Goal: Use online tool/utility: Utilize a website feature to perform a specific function

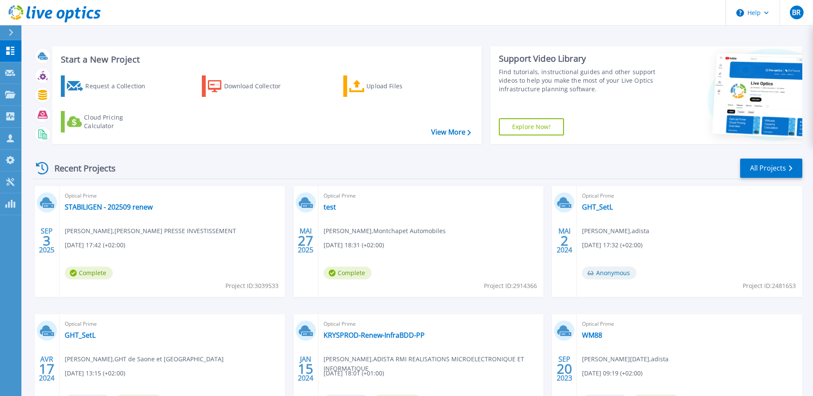
drag, startPoint x: 390, startPoint y: 87, endPoint x: 379, endPoint y: 99, distance: 16.1
click at [390, 87] on div "Upload Files" at bounding box center [400, 86] width 69 height 17
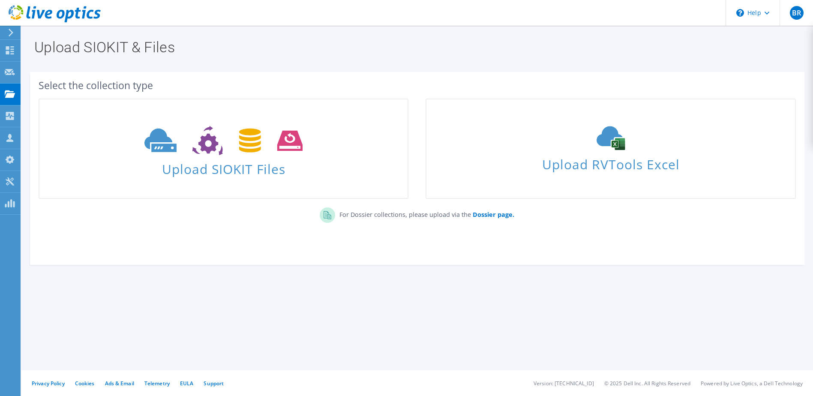
click at [52, 12] on icon at bounding box center [55, 14] width 92 height 18
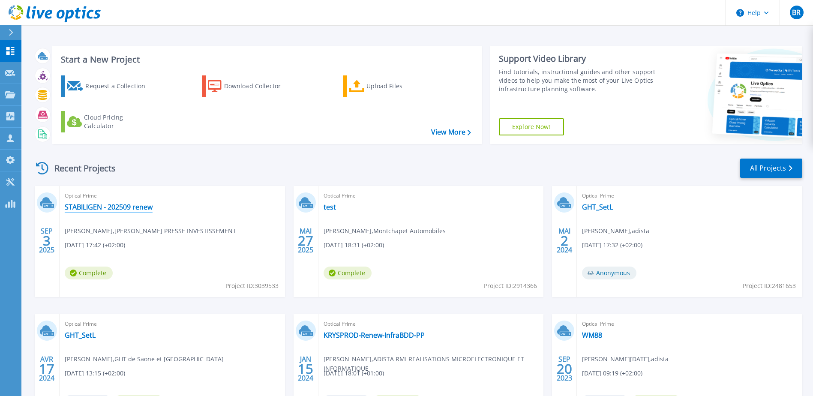
click at [125, 206] on link "STABILIGEN - 202509 renew" at bounding box center [109, 207] width 88 height 9
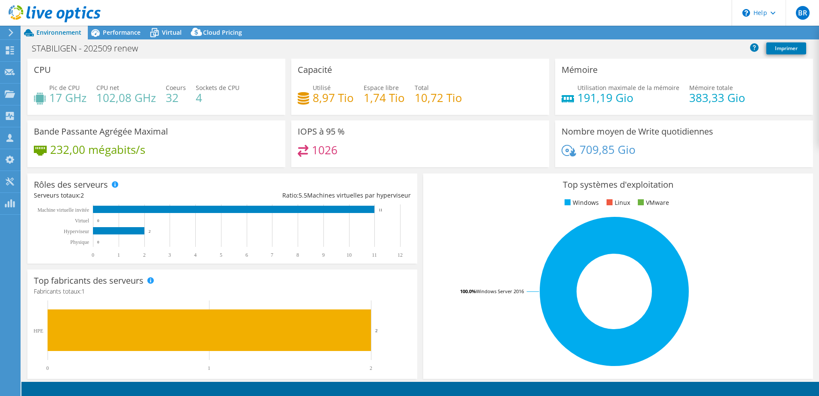
select select "USD"
select select "EUFrankfurt"
select select "EUR"
